Goal: Download file/media

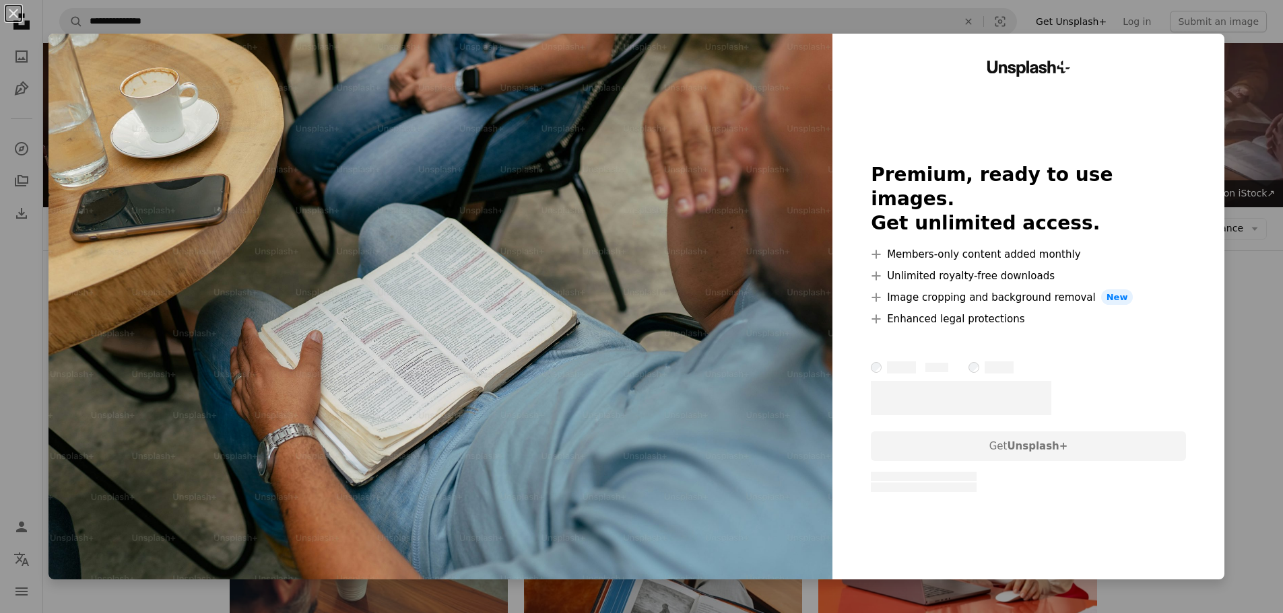
scroll to position [733, 0]
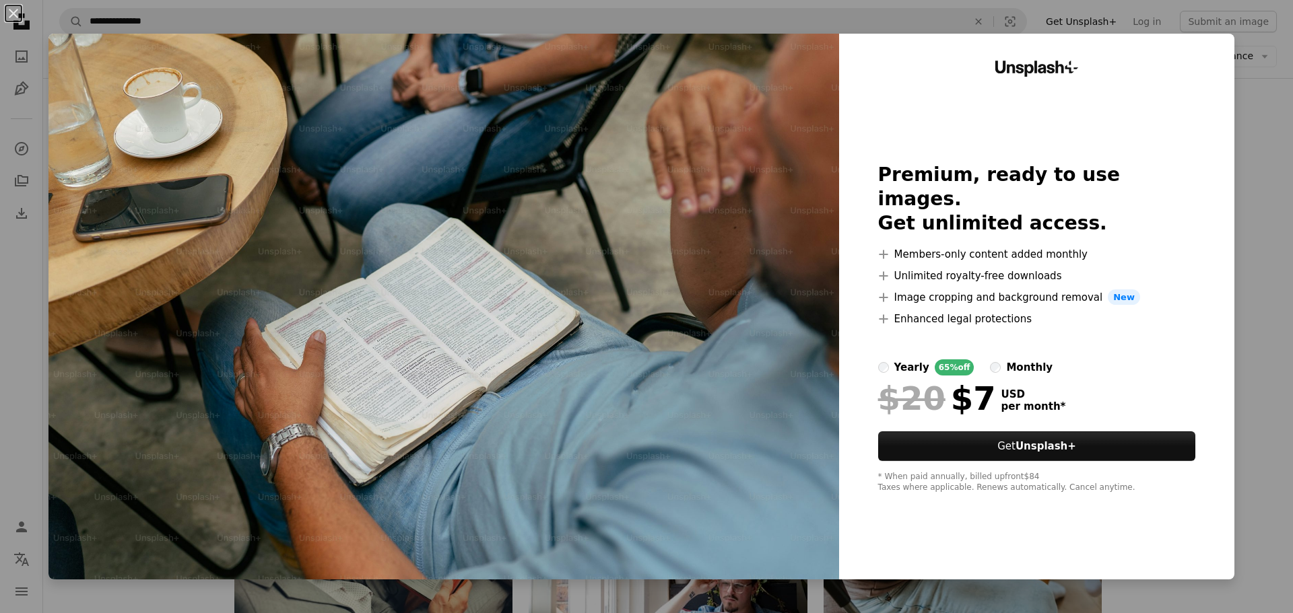
click at [1244, 139] on div "An X shape Unsplash+ Premium, ready to use images. Get unlimited access. A plus…" at bounding box center [646, 306] width 1293 height 613
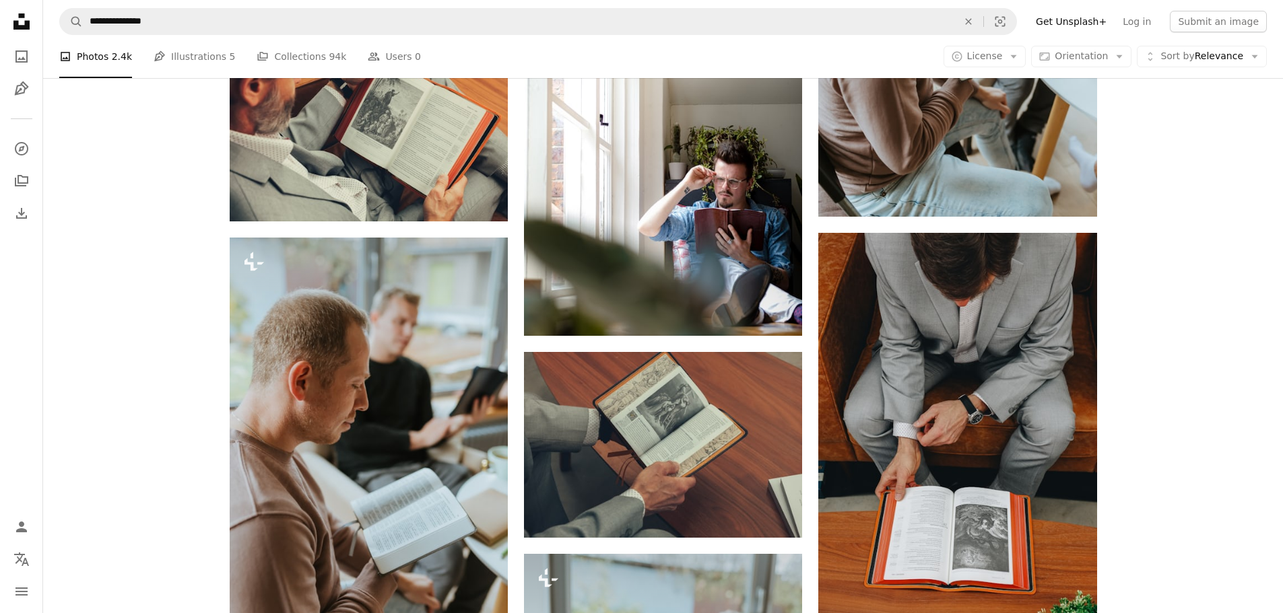
scroll to position [1137, 0]
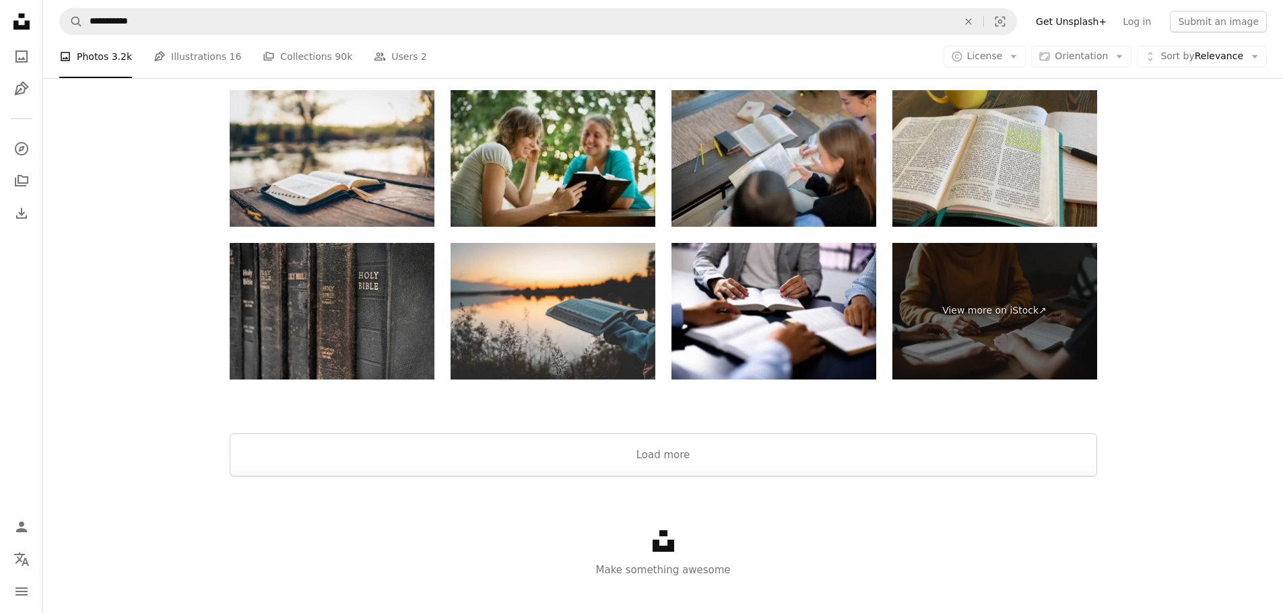
scroll to position [2416, 0]
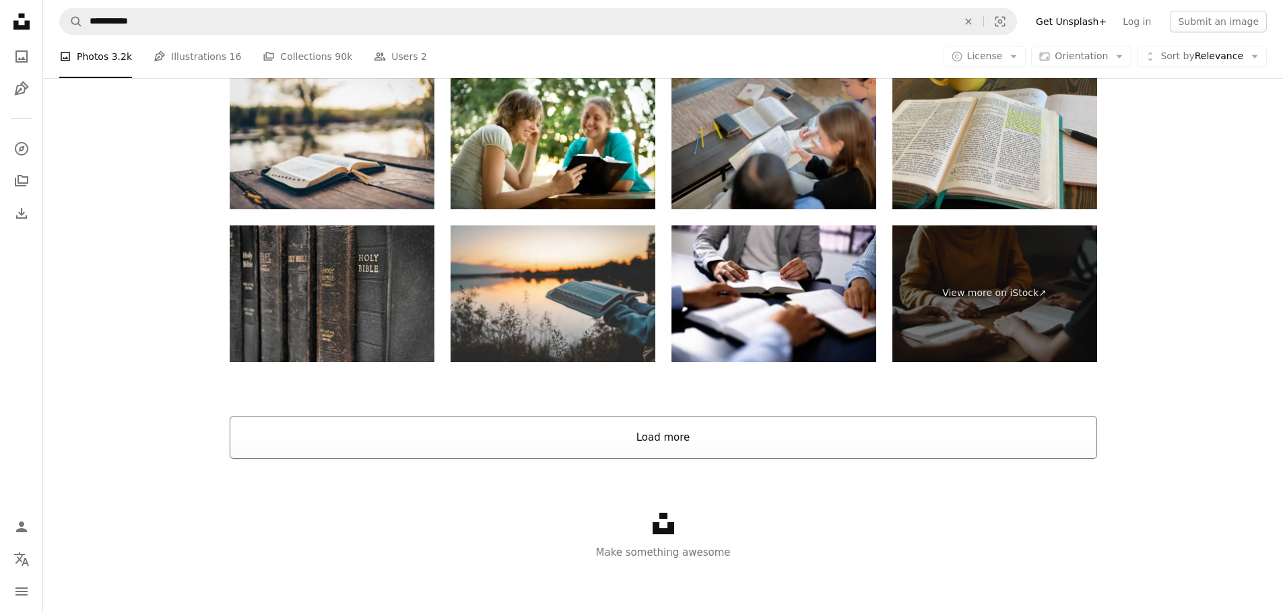
click at [667, 444] on button "Load more" at bounding box center [663, 437] width 867 height 43
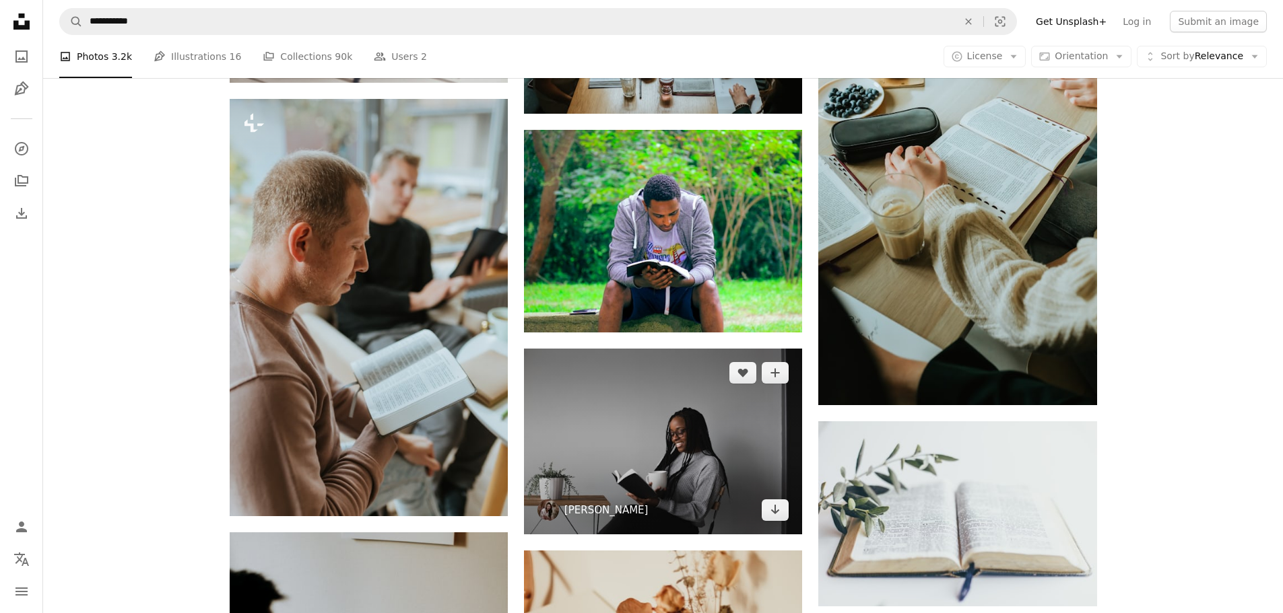
scroll to position [10698, 0]
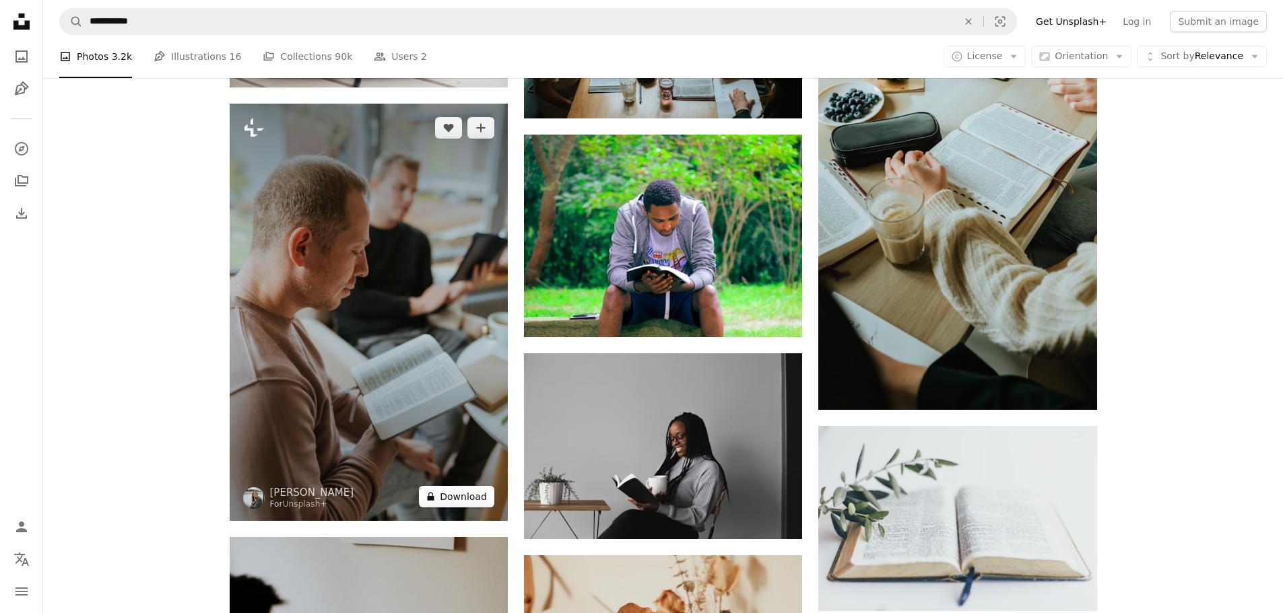
click at [459, 496] on button "A lock Download" at bounding box center [456, 497] width 75 height 22
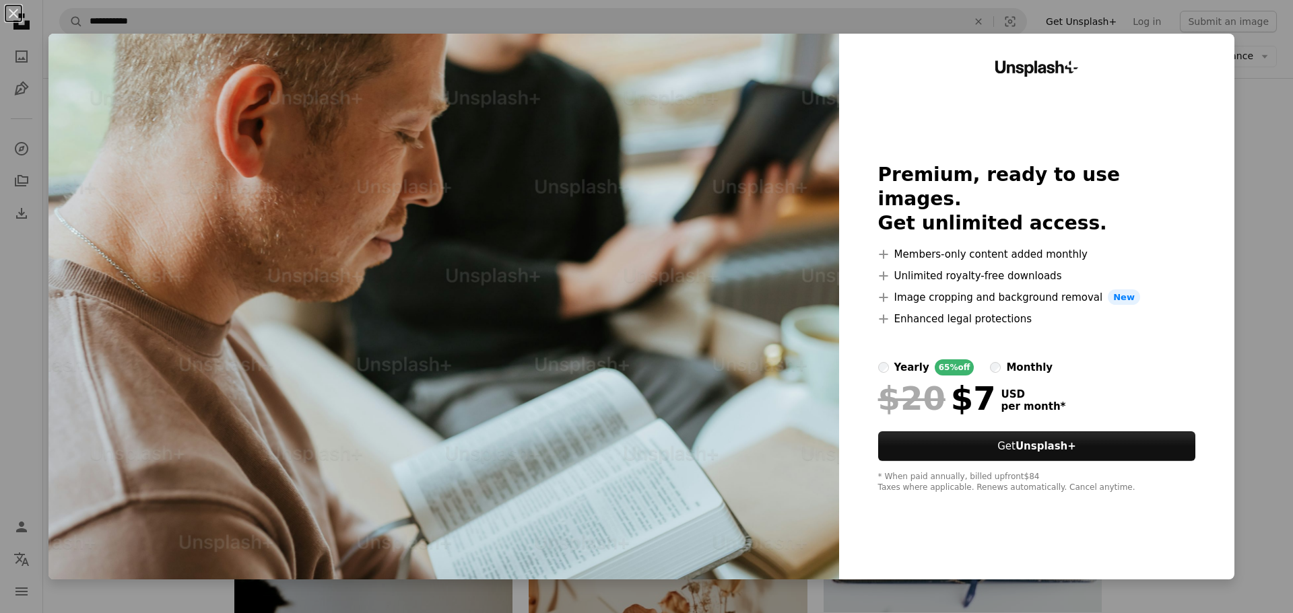
click at [1244, 138] on div "An X shape Unsplash+ Premium, ready to use images. Get unlimited access. A plus…" at bounding box center [646, 306] width 1293 height 613
